Goal: Task Accomplishment & Management: Use online tool/utility

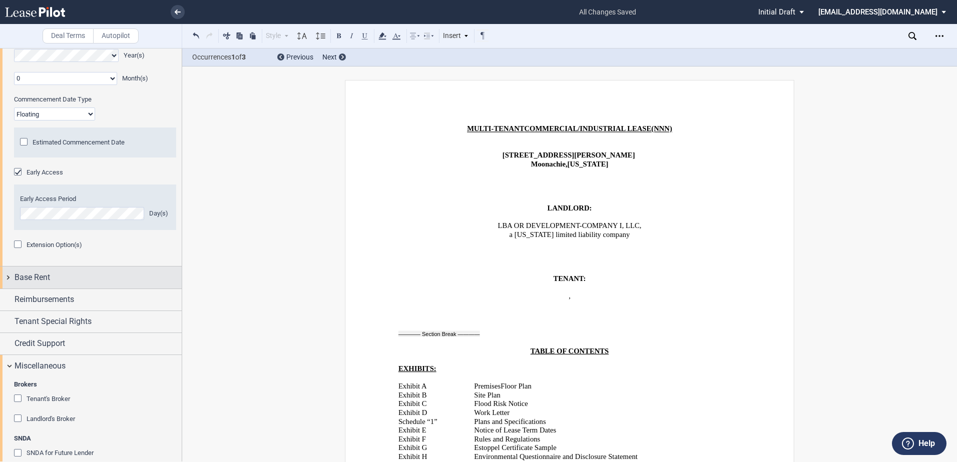
scroll to position [150, 0]
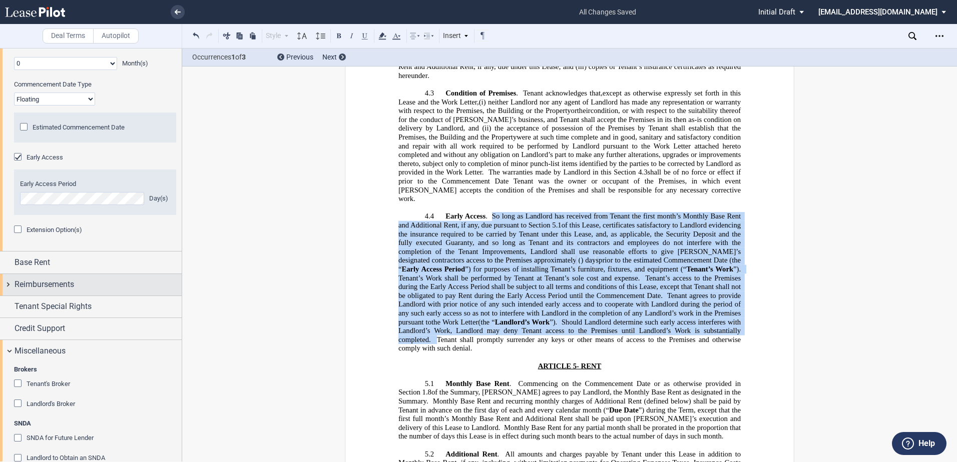
click at [55, 285] on span "Reimbursements" at bounding box center [45, 285] width 60 height 12
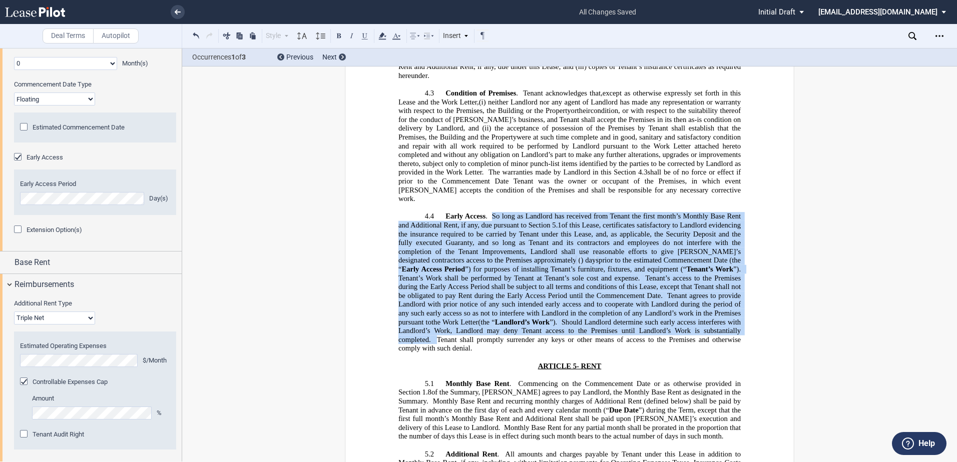
scroll to position [250, 0]
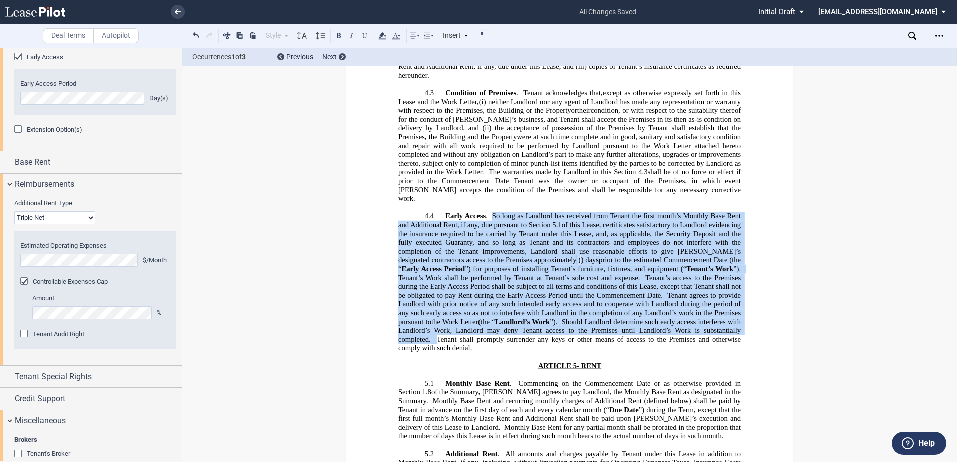
click at [65, 281] on span "Controllable Expenses Cap" at bounding box center [70, 282] width 75 height 8
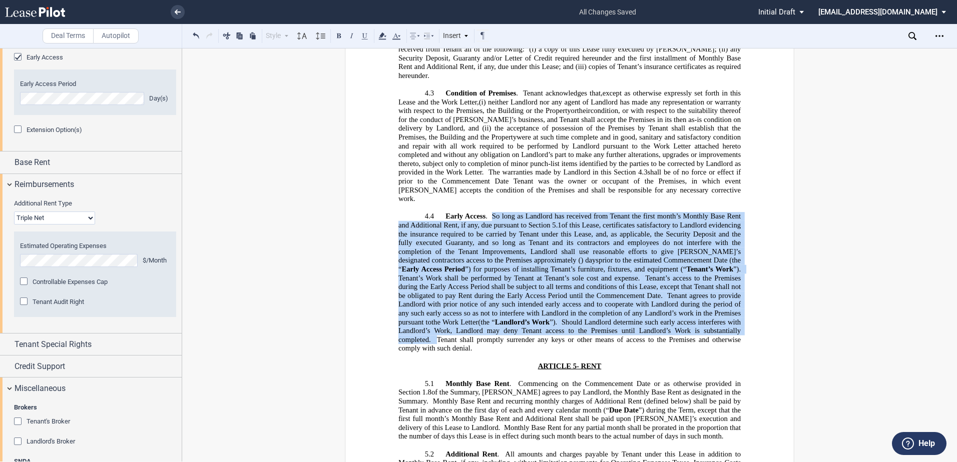
click at [65, 281] on span "Controllable Expenses Cap" at bounding box center [70, 282] width 75 height 8
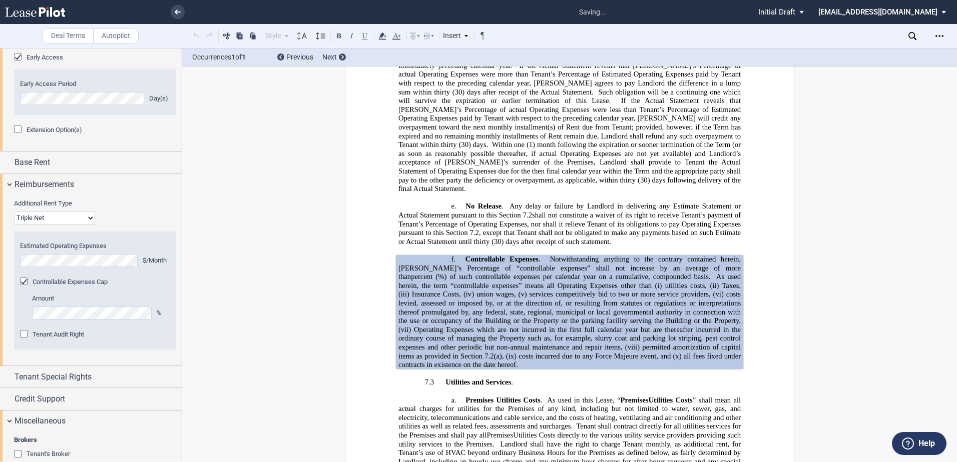
scroll to position [3956, 0]
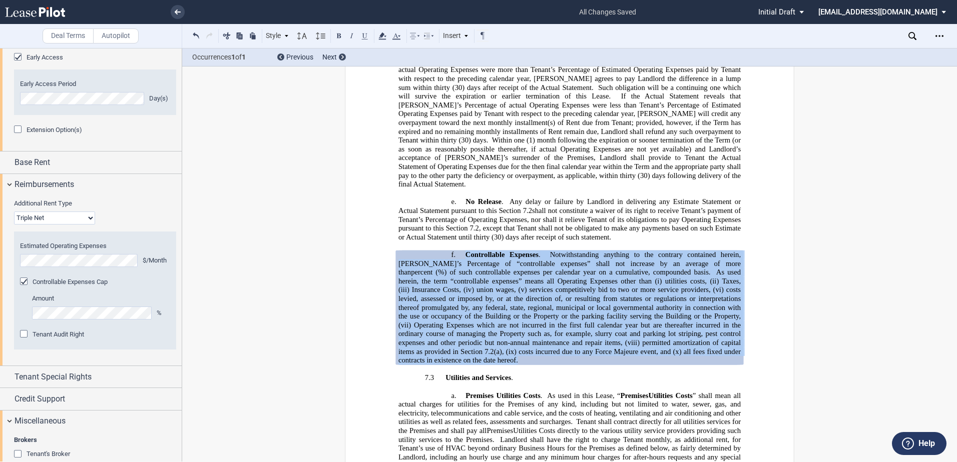
drag, startPoint x: 459, startPoint y: 285, endPoint x: 464, endPoint y: 176, distance: 109.2
click at [464, 250] on p "f. Controllable Expenses . Notwithstanding anything to the contrary contained h…" at bounding box center [569, 307] width 342 height 115
drag, startPoint x: 465, startPoint y: 176, endPoint x: 485, endPoint y: 186, distance: 22.4
copy span "Loremipsumdo Sitametc . Adipiscingelits doeiusmo te inc utlabore etdolorem aliq…"
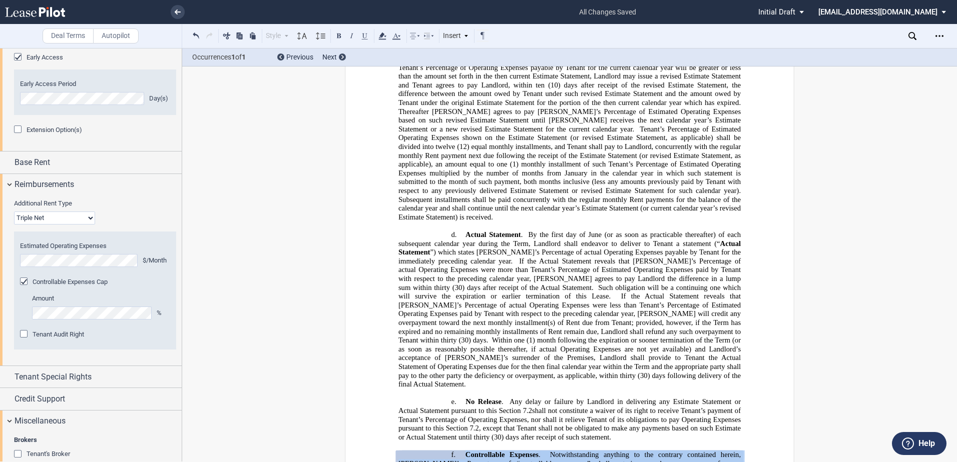
scroll to position [0, 0]
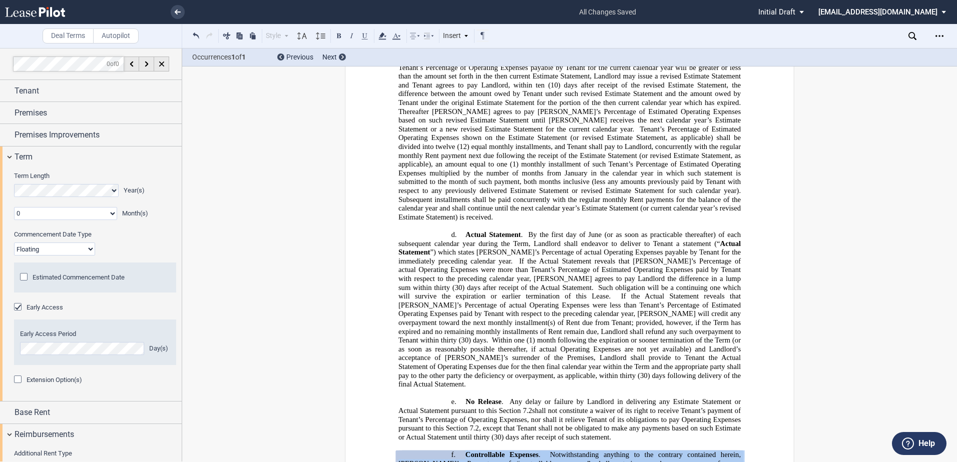
click at [18, 383] on div "Extension Option(s)" at bounding box center [19, 381] width 10 height 10
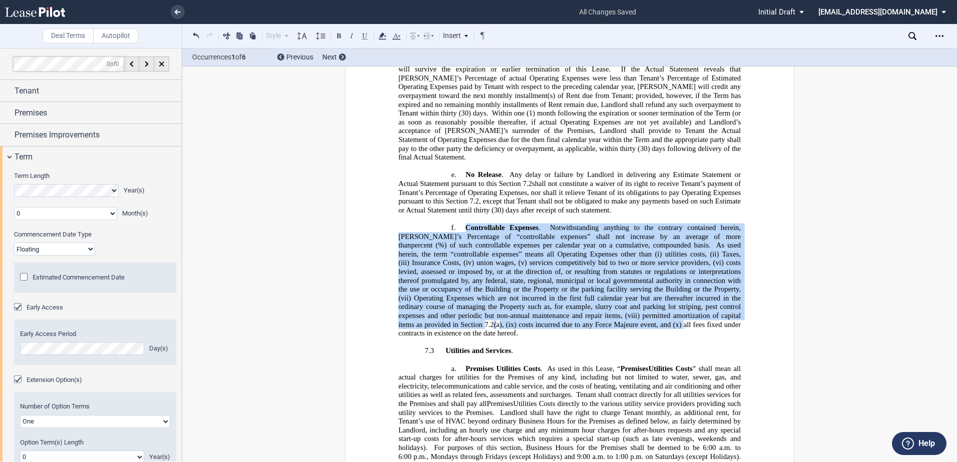
scroll to position [4003, 0]
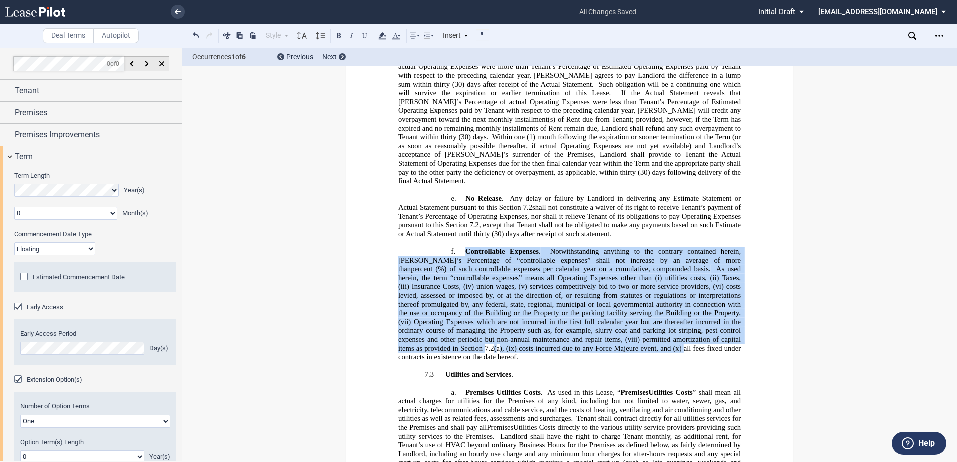
click at [442, 318] on span "Operating Expenses which are not incurred in the first full calendar year but a…" at bounding box center [570, 331] width 344 height 26
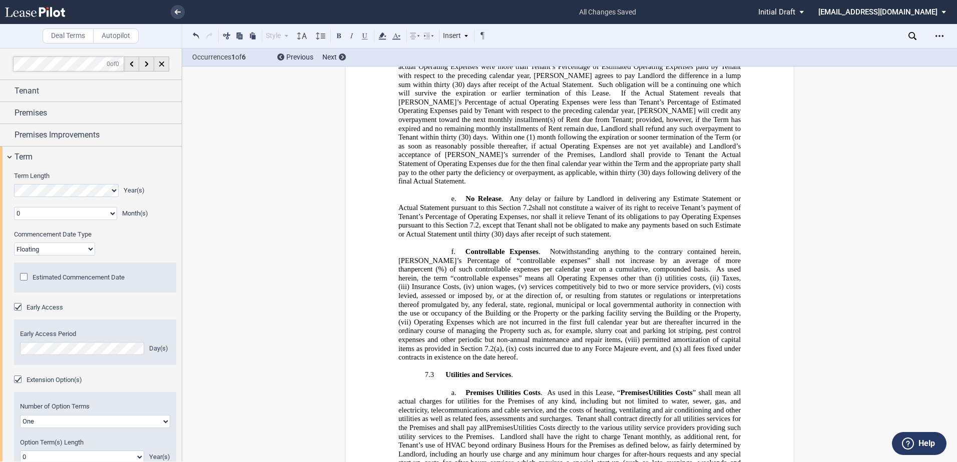
click at [18, 380] on div "Extension Option(s)" at bounding box center [19, 381] width 10 height 10
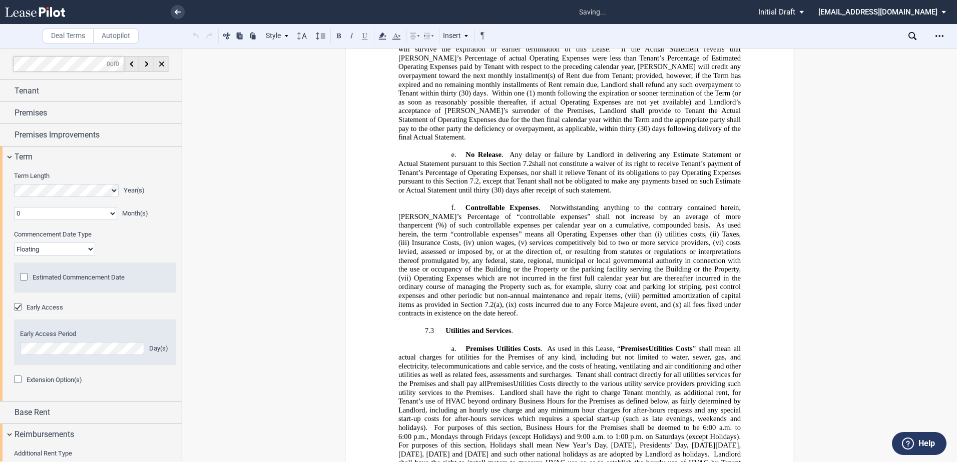
click at [18, 380] on div "Extension Option(s)" at bounding box center [19, 381] width 10 height 10
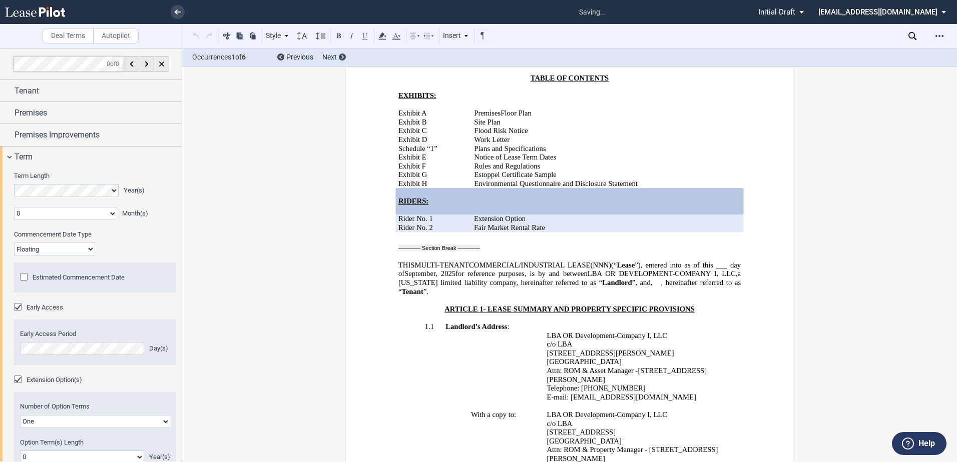
scroll to position [250, 0]
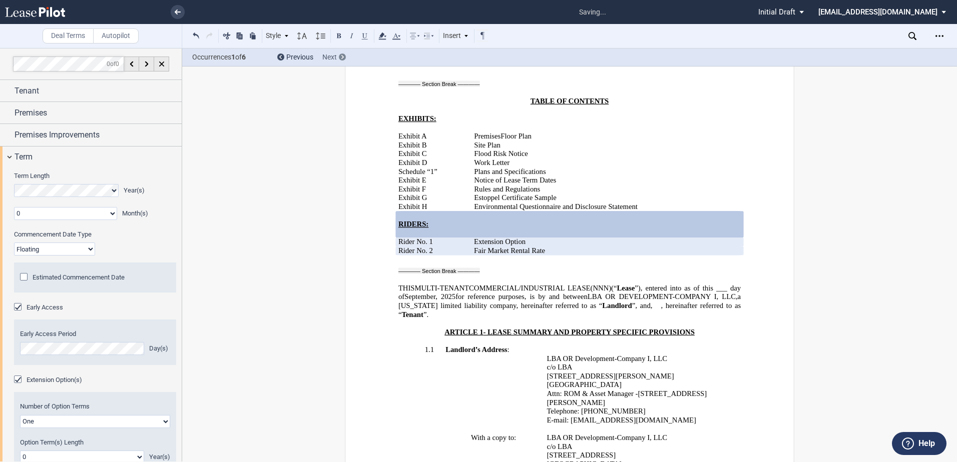
click at [343, 57] on icon at bounding box center [342, 57] width 3 height 4
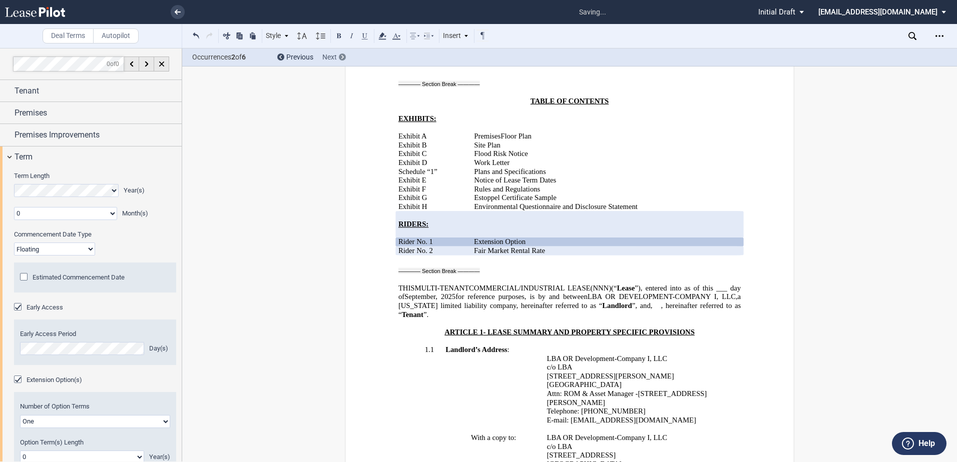
click at [343, 57] on icon at bounding box center [342, 57] width 3 height 4
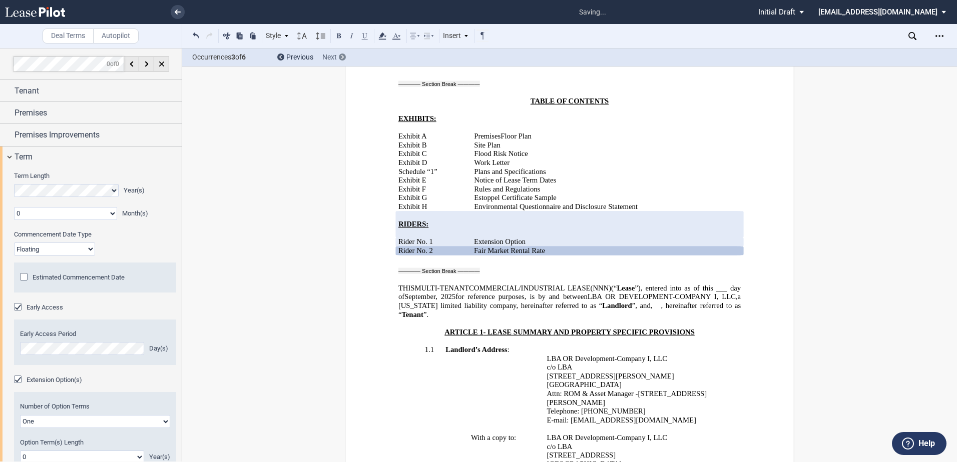
click at [343, 57] on icon at bounding box center [342, 57] width 3 height 4
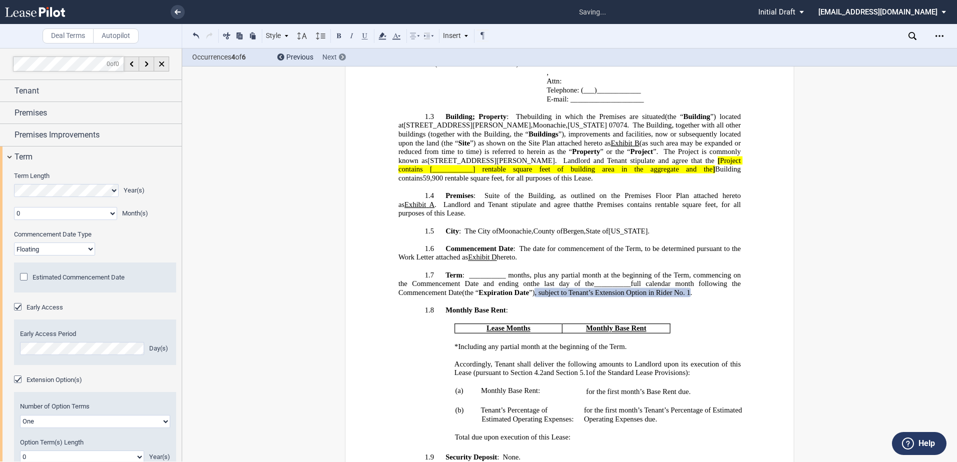
scroll to position [861, 0]
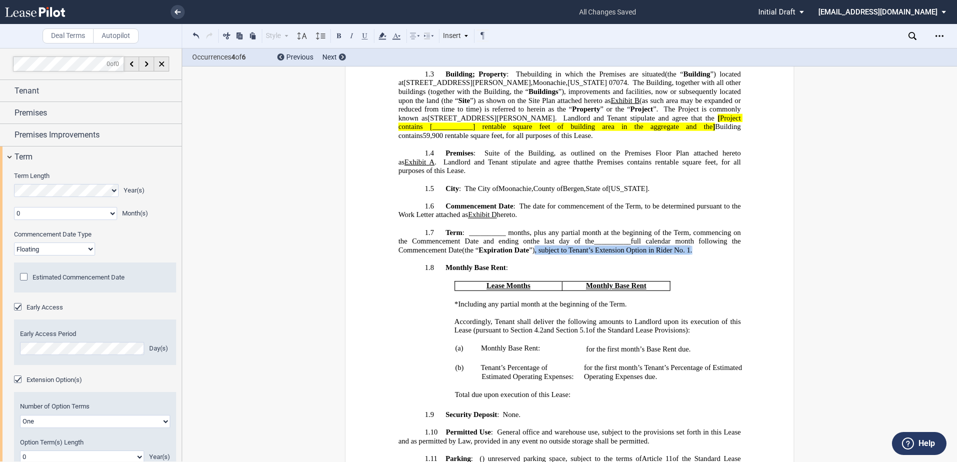
drag, startPoint x: 695, startPoint y: 227, endPoint x: 534, endPoint y: 222, distance: 161.2
click at [534, 228] on p "1.7 Term : __________ months ﻿ ﻿ ( ﻿ ﻿ ) months ﻿ ﻿ ( ﻿ ﻿ ) months ﻿ ﻿ ( ﻿ ﻿ ) …" at bounding box center [569, 241] width 342 height 27
drag, startPoint x: 534, startPoint y: 222, endPoint x: 563, endPoint y: 223, distance: 29.5
drag, startPoint x: 563, startPoint y: 223, endPoint x: 554, endPoint y: 234, distance: 14.6
click at [534, 264] on p "1.8 Monthly Base Rent :" at bounding box center [569, 268] width 342 height 9
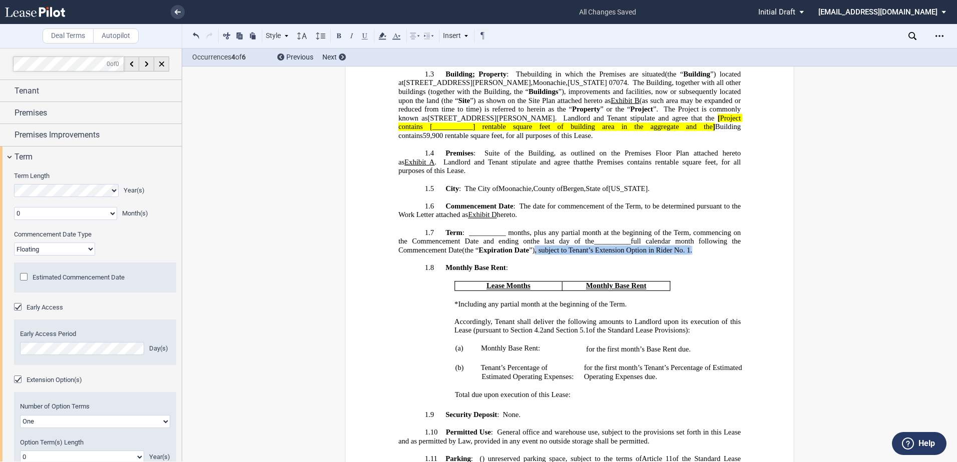
drag, startPoint x: 700, startPoint y: 222, endPoint x: 538, endPoint y: 223, distance: 161.6
click at [538, 228] on p "1.7 Term : __________ months ﻿ ﻿ ( ﻿ ﻿ ) months ﻿ ﻿ ( ﻿ ﻿ ) months ﻿ ﻿ ( ﻿ ﻿ ) …" at bounding box center [569, 241] width 342 height 27
click at [911, 37] on icon at bounding box center [912, 36] width 8 height 8
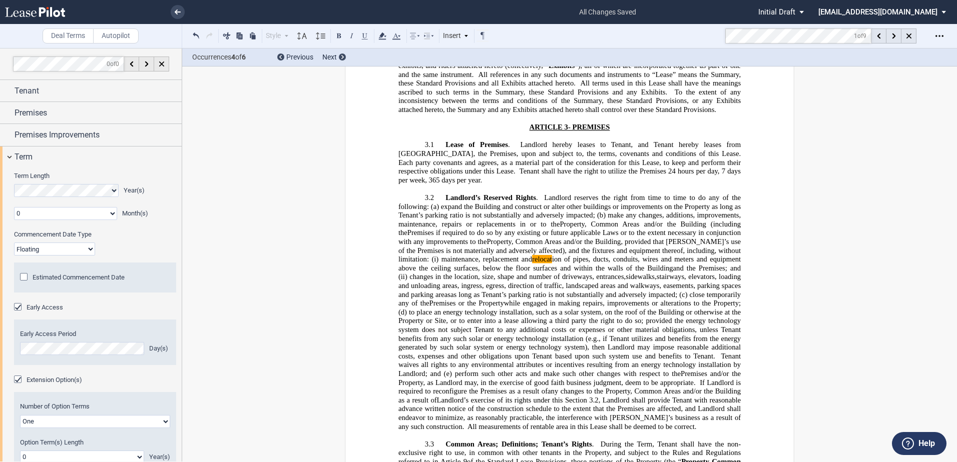
scroll to position [1503, 0]
click at [892, 35] on icon at bounding box center [894, 37] width 4 height 6
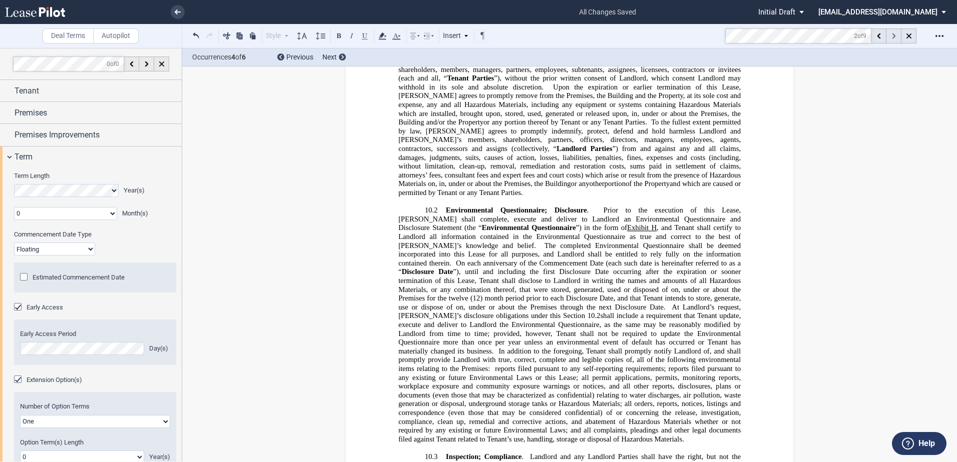
scroll to position [10212, 0]
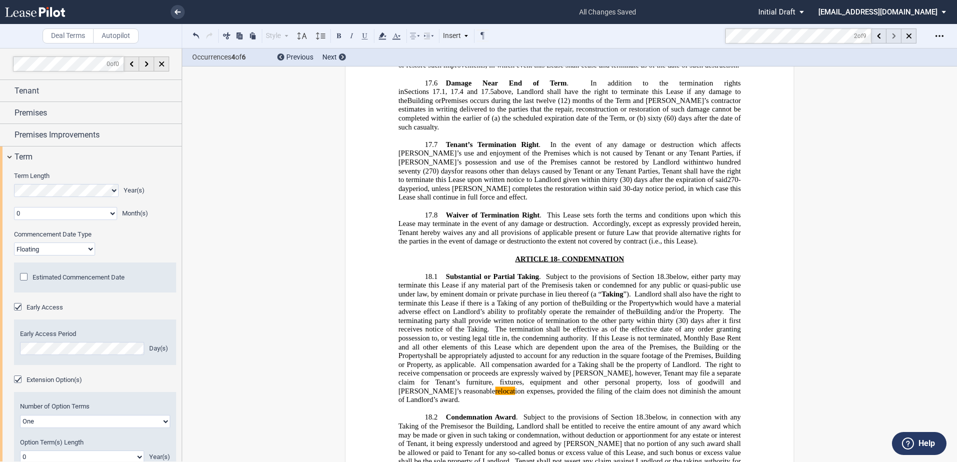
click at [892, 35] on icon at bounding box center [894, 37] width 4 height 6
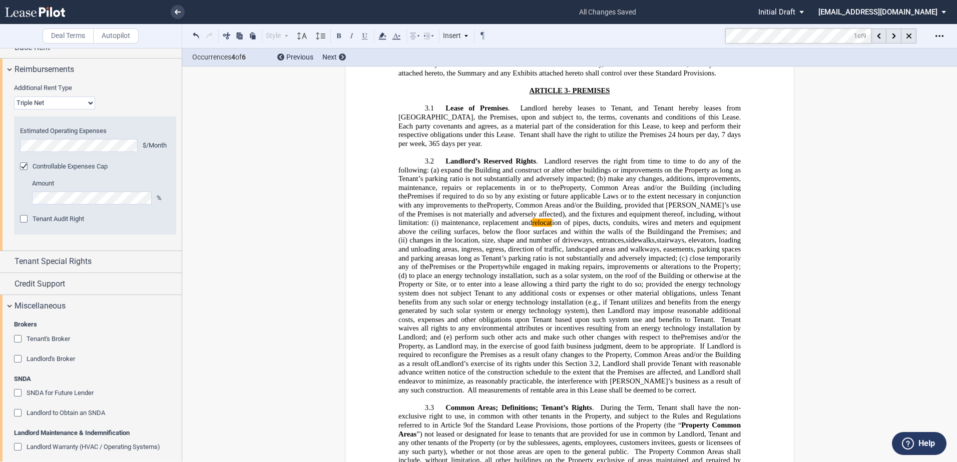
scroll to position [1503, 0]
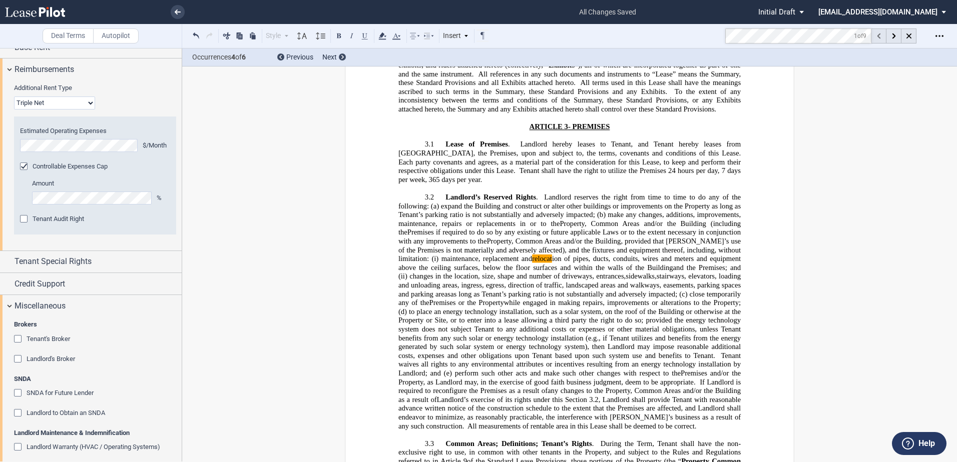
click at [877, 35] on icon at bounding box center [879, 37] width 4 height 6
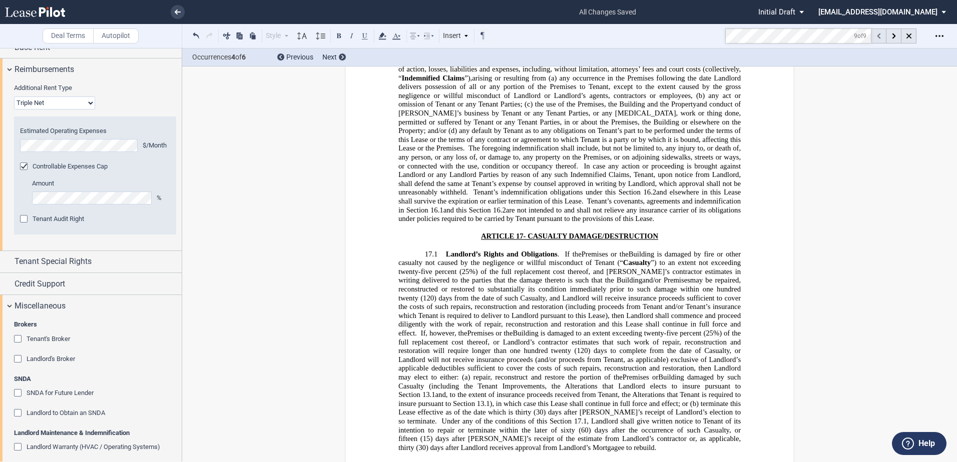
scroll to position [13743, 0]
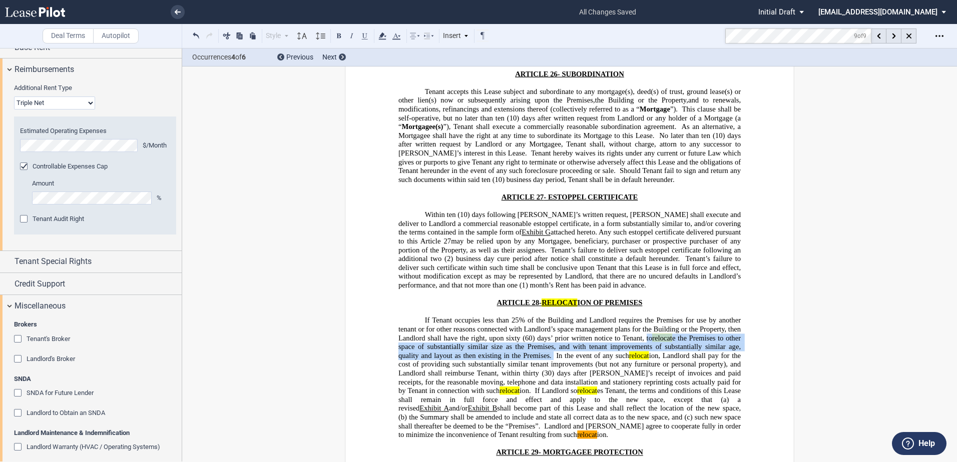
drag, startPoint x: 643, startPoint y: 126, endPoint x: 550, endPoint y: 145, distance: 94.4
click at [550, 316] on span "If Tenant occupies less than 25% of the Building and Landlord requires the Prem…" at bounding box center [570, 377] width 344 height 123
copy span "to relocat e the Premises to other space of substantially similar size as the P…"
